Goal: Task Accomplishment & Management: Manage account settings

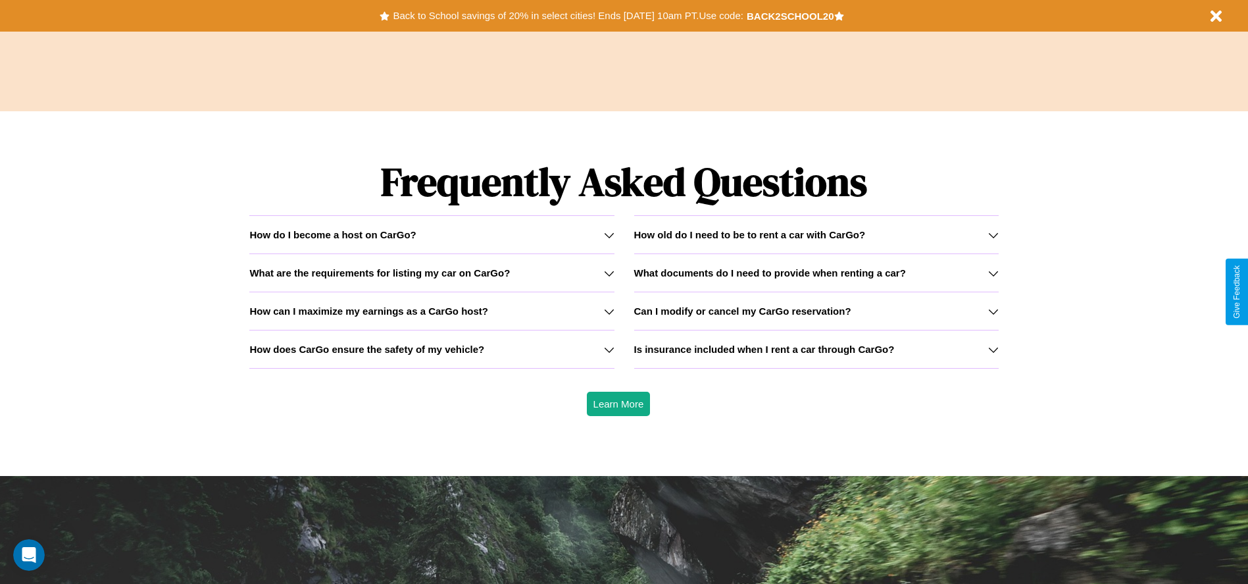
click at [993, 311] on icon at bounding box center [993, 311] width 11 height 11
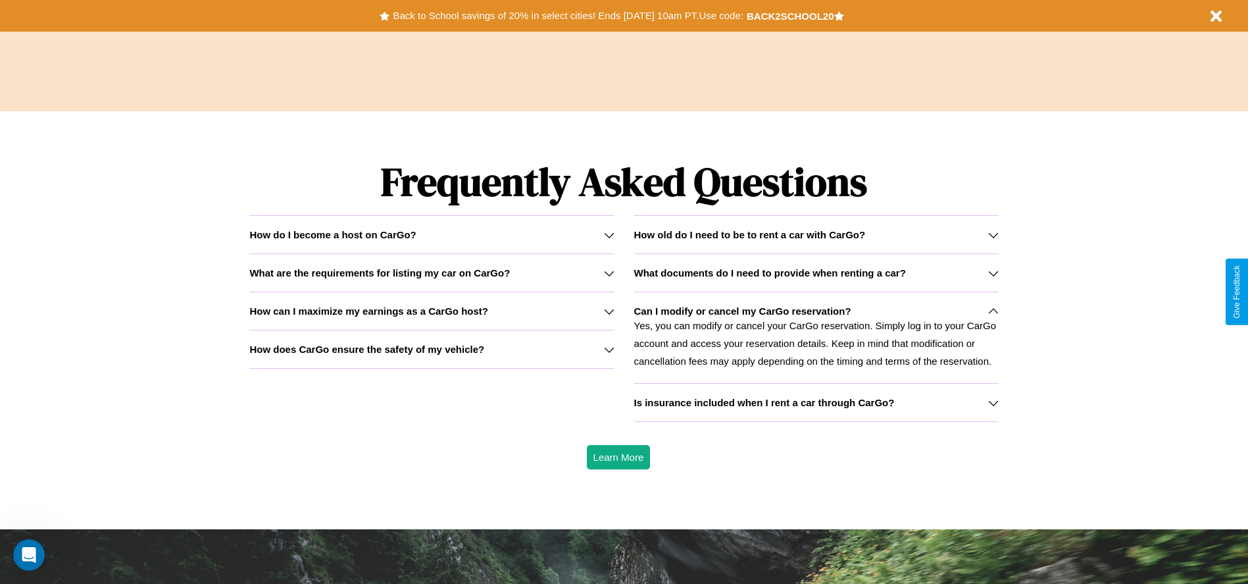
click at [609, 311] on icon at bounding box center [609, 311] width 11 height 11
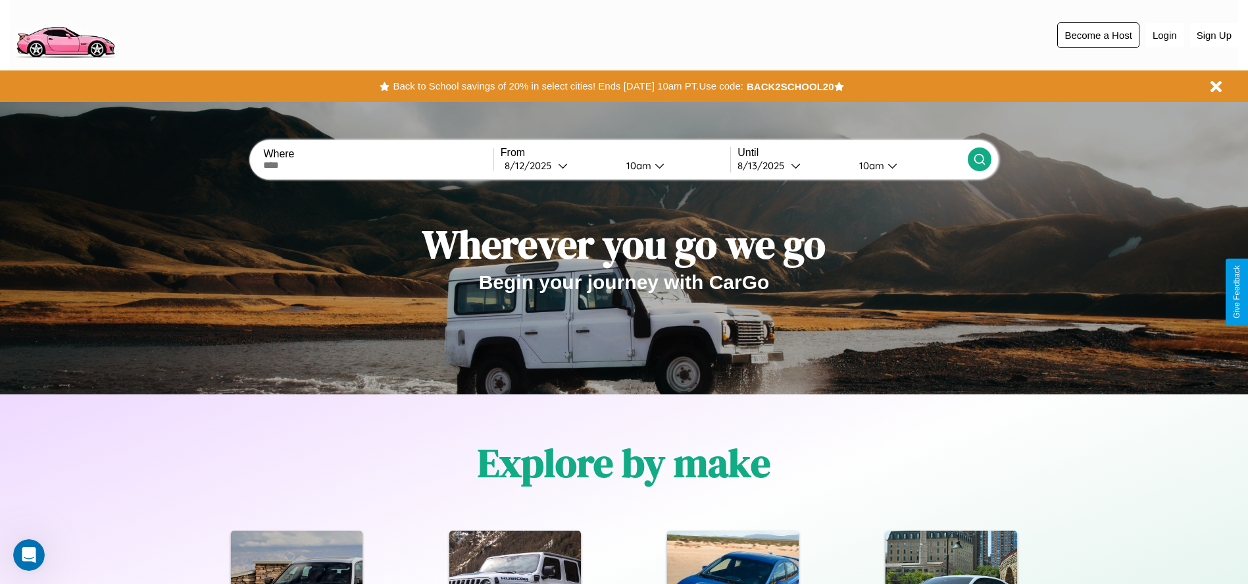
click at [1098, 35] on button "Become a Host" at bounding box center [1098, 35] width 82 height 26
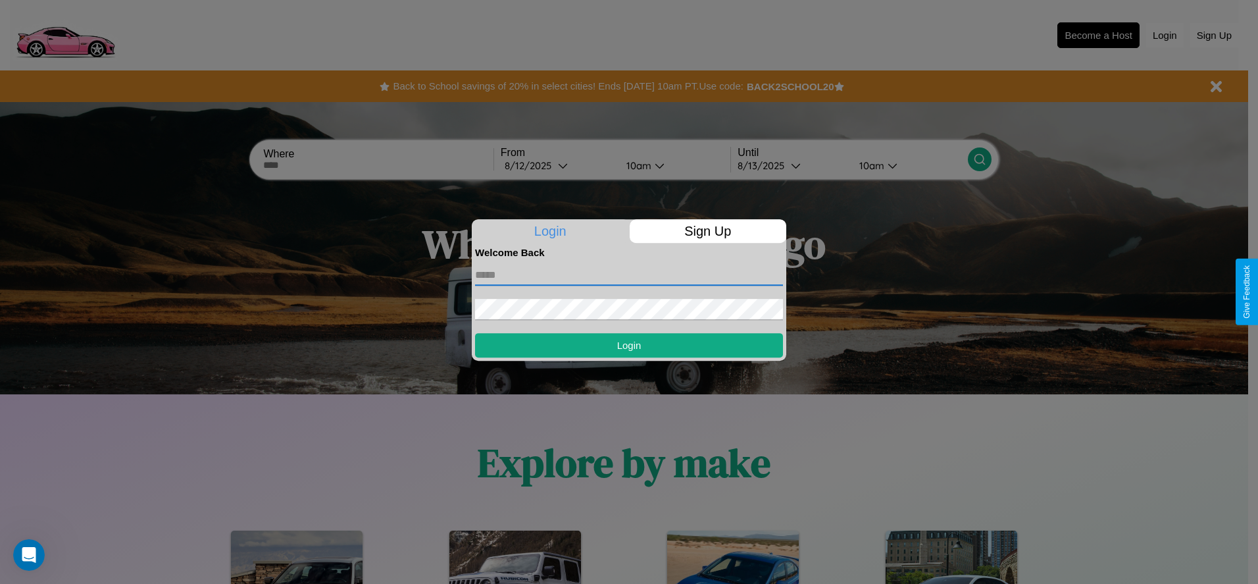
click at [629, 274] on input "text" at bounding box center [629, 274] width 308 height 21
type input "**********"
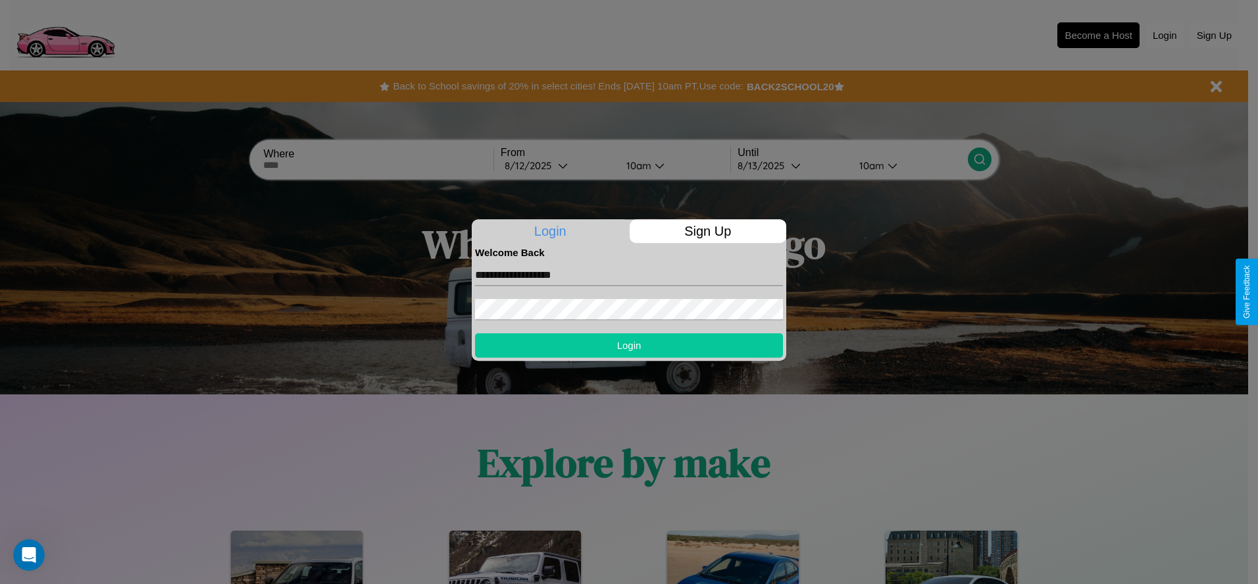
click at [629, 345] on button "Login" at bounding box center [629, 345] width 308 height 24
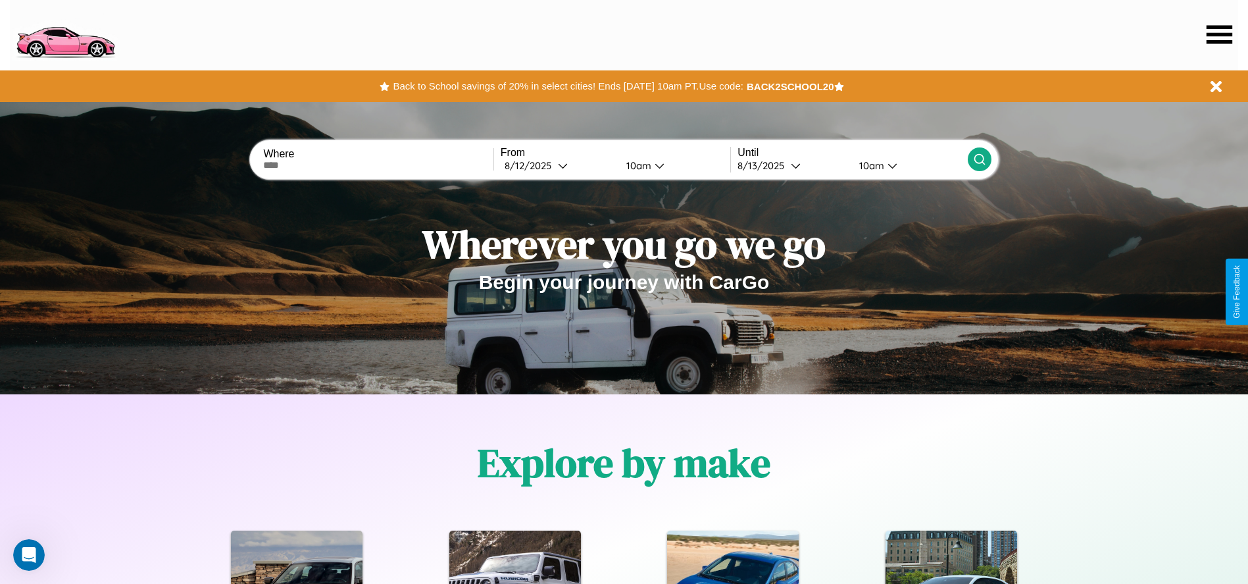
click at [1219, 34] on icon at bounding box center [1220, 34] width 26 height 18
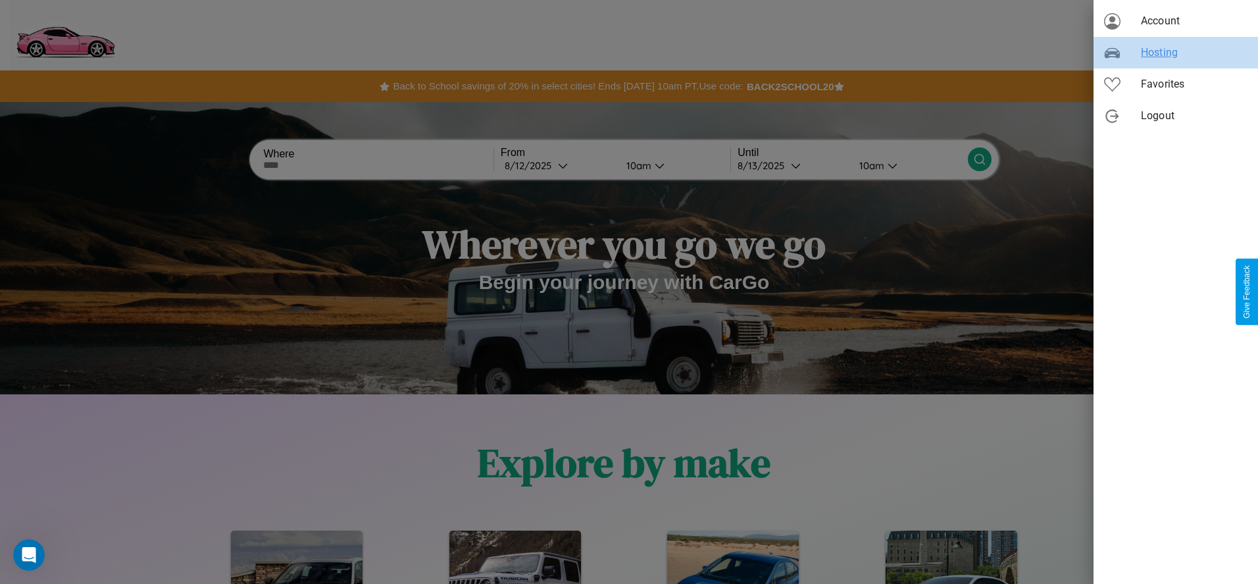
click at [1176, 53] on span "Hosting" at bounding box center [1194, 53] width 107 height 16
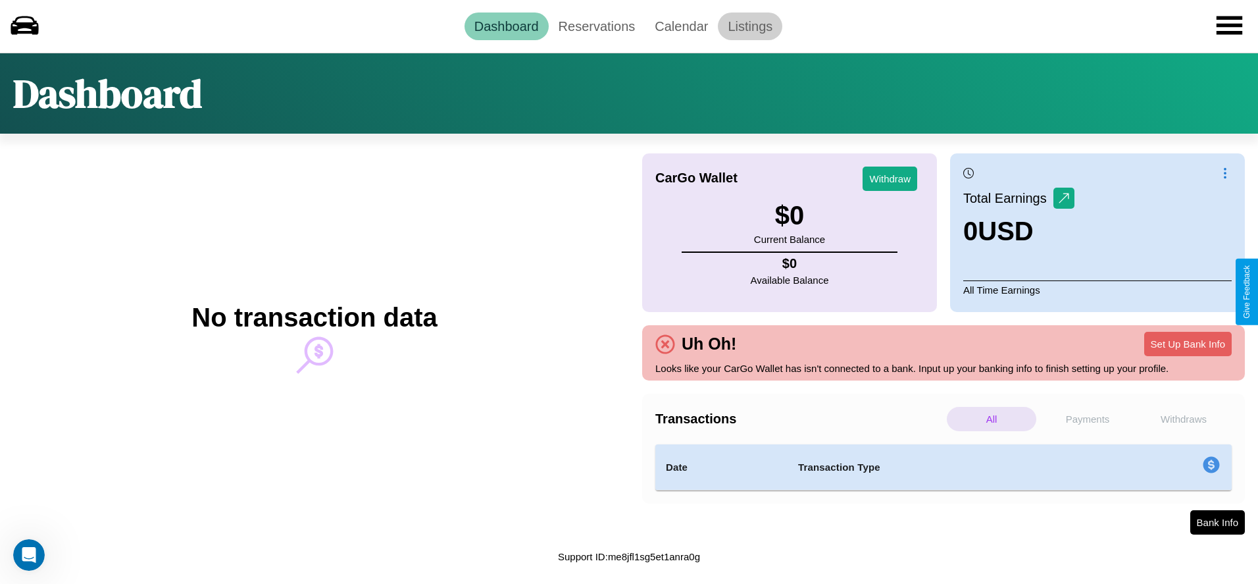
click at [750, 26] on link "Listings" at bounding box center [750, 27] width 64 height 28
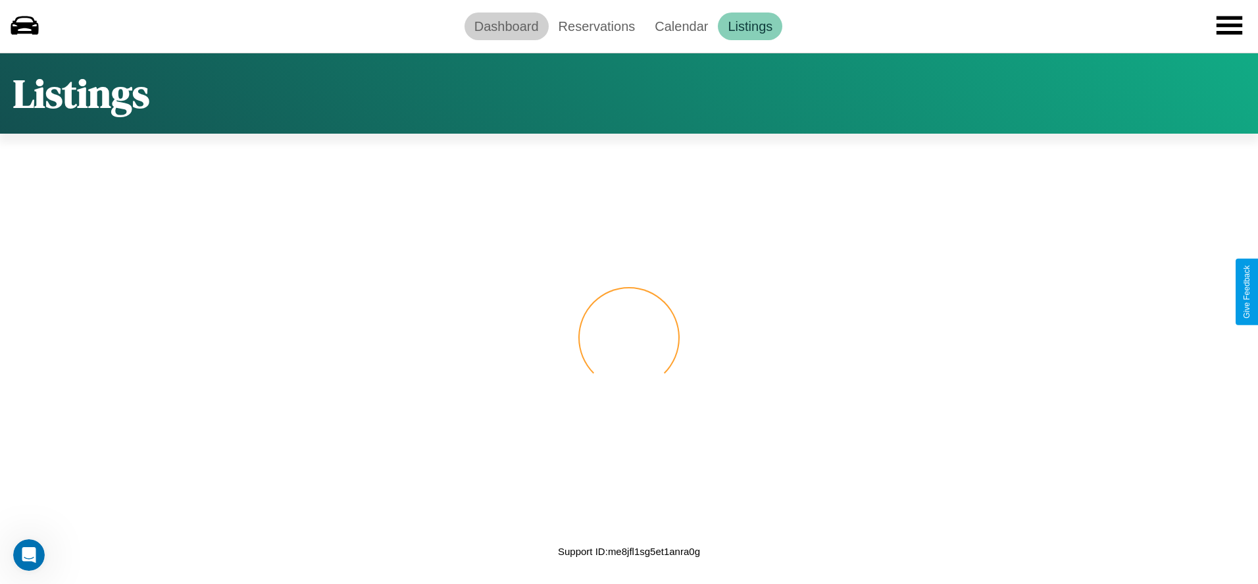
click at [506, 26] on link "Dashboard" at bounding box center [507, 27] width 84 height 28
